Goal: Find contact information: Find contact information

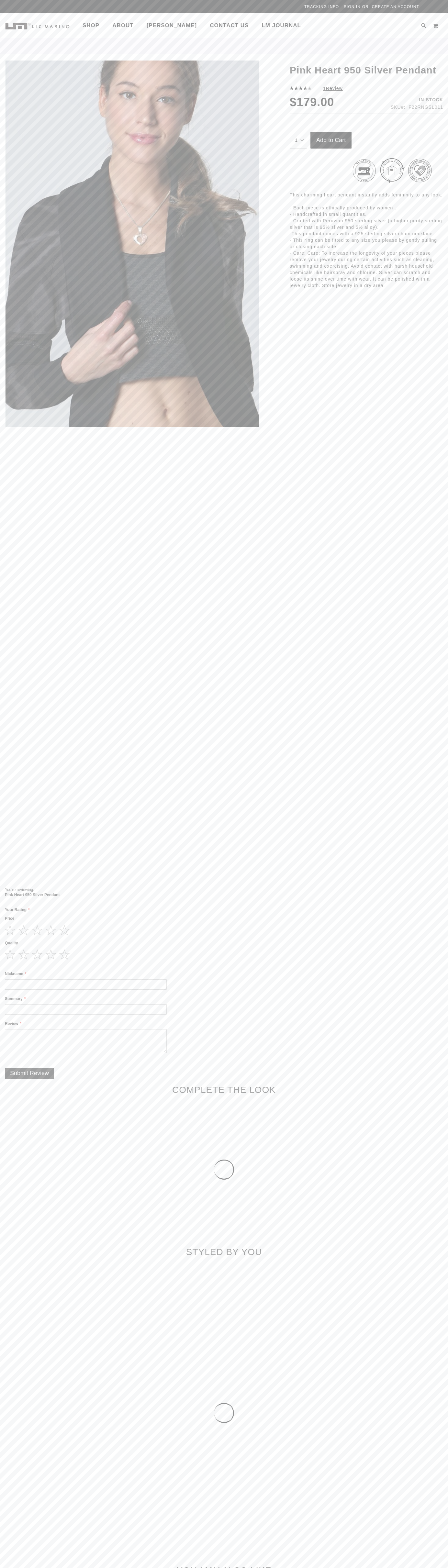
click at [209, 29] on span "Contact Us" at bounding box center [229, 26] width 39 height 6
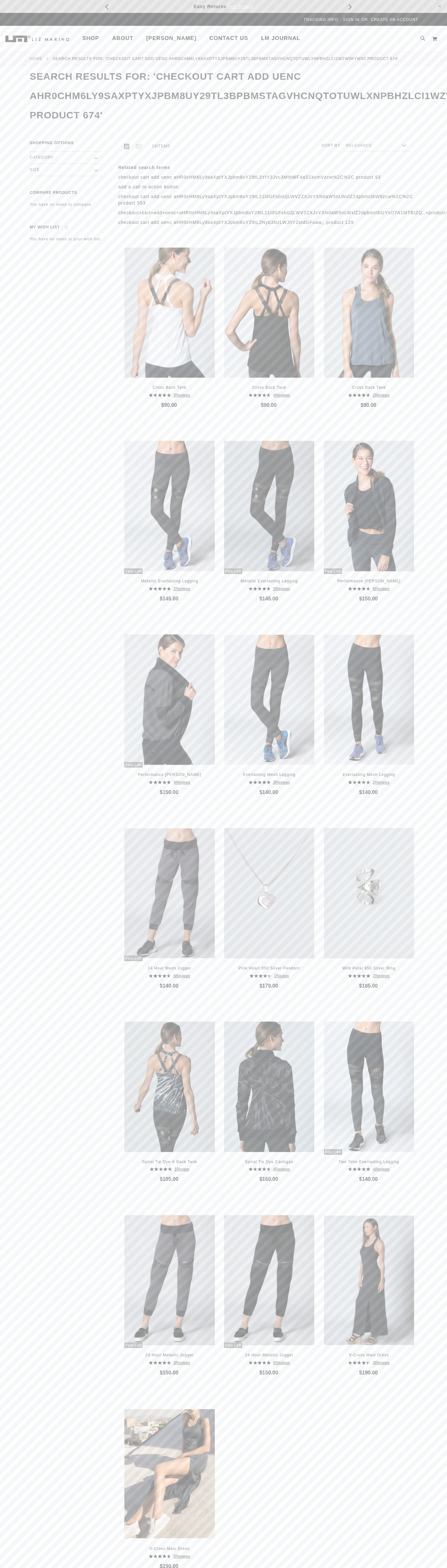
click at [434, 39] on link "My Cart" at bounding box center [434, 39] width 5 height 10
